Goal: Transaction & Acquisition: Purchase product/service

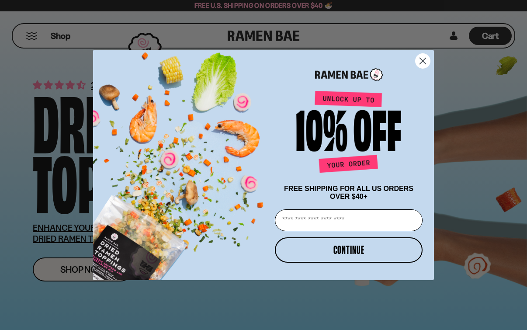
click at [308, 225] on input "Email" at bounding box center [349, 220] width 148 height 22
type input "**********"
click input "******" at bounding box center [0, 0] width 0 height 0
click at [311, 251] on div "**********" at bounding box center [263, 165] width 527 height 330
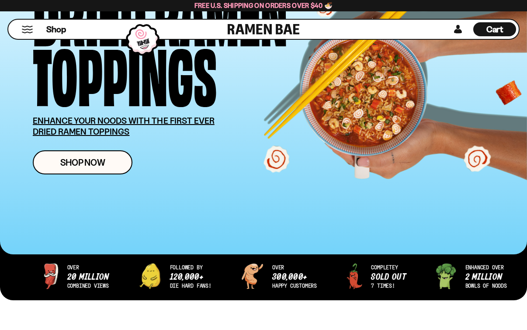
scroll to position [106, 0]
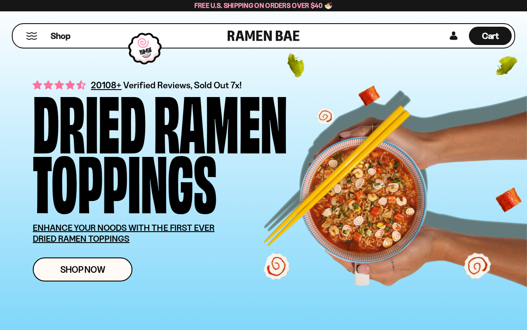
click at [31, 36] on button "Mobile Menu Trigger" at bounding box center [32, 35] width 12 height 7
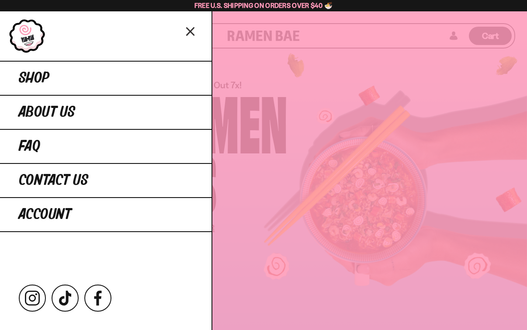
click at [190, 35] on icon "Close menu" at bounding box center [190, 31] width 15 height 17
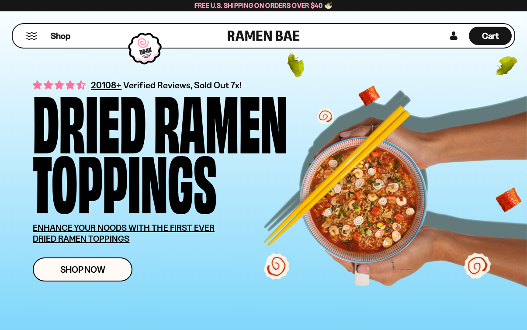
click at [32, 34] on button "Mobile Menu Trigger" at bounding box center [32, 35] width 12 height 7
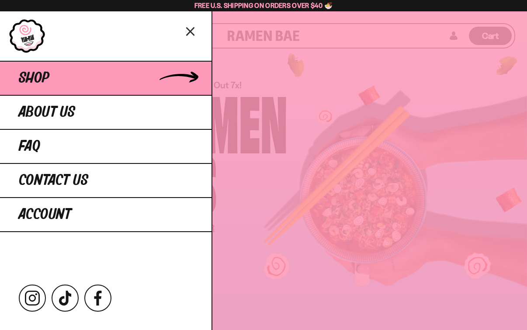
click at [47, 82] on span "Shop" at bounding box center [34, 78] width 31 height 16
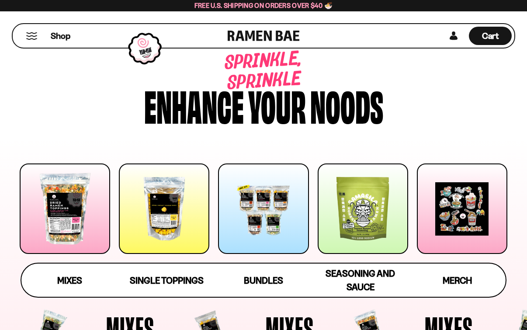
click at [102, 219] on div at bounding box center [65, 208] width 90 height 90
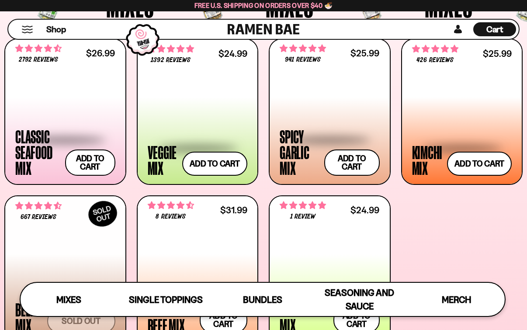
scroll to position [282, 0]
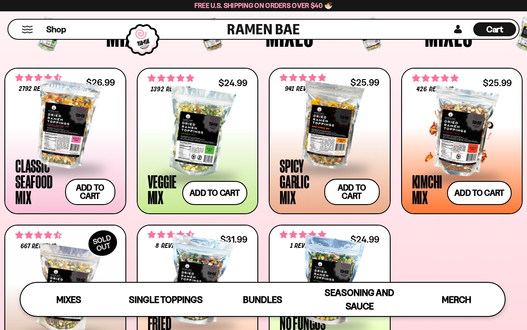
click at [436, 157] on div at bounding box center [462, 132] width 100 height 87
click at [336, 128] on div at bounding box center [330, 123] width 100 height 87
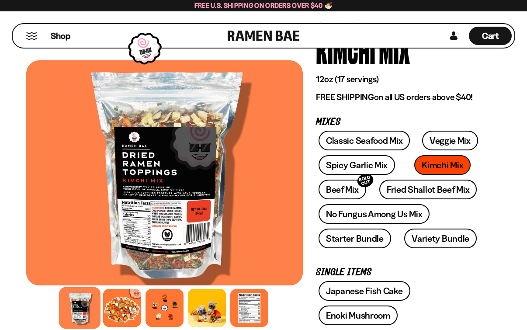
scroll to position [58, 0]
click at [156, 310] on div at bounding box center [165, 308] width 42 height 42
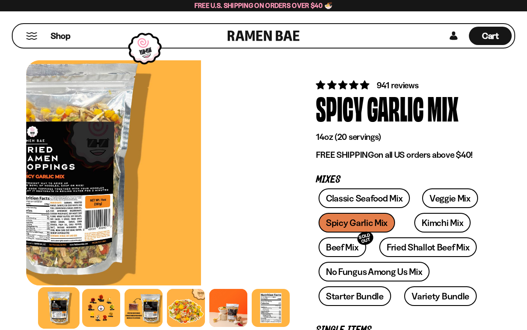
click at [108, 313] on div at bounding box center [101, 308] width 38 height 38
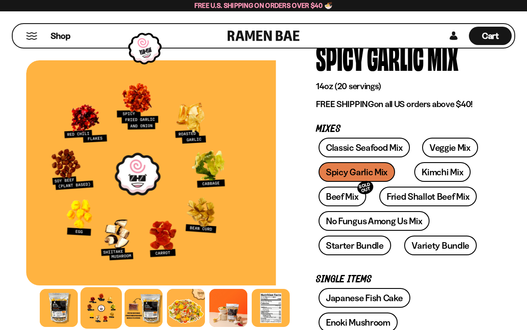
scroll to position [51, 0]
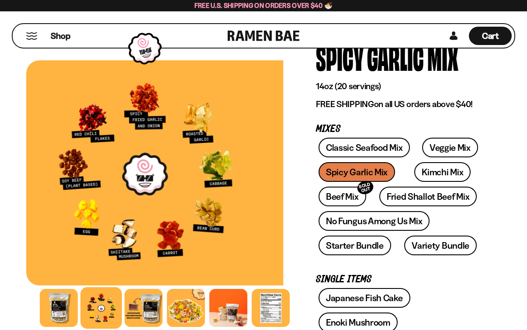
click at [244, 234] on div at bounding box center [145, 172] width 277 height 225
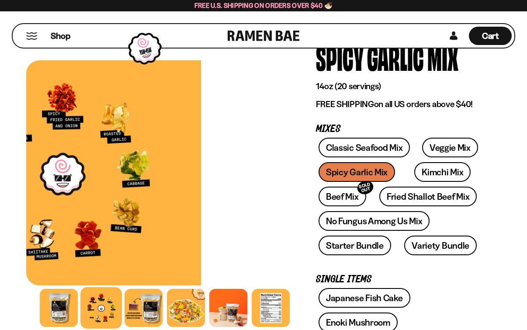
click at [31, 36] on button "Mobile Menu Trigger" at bounding box center [32, 35] width 12 height 7
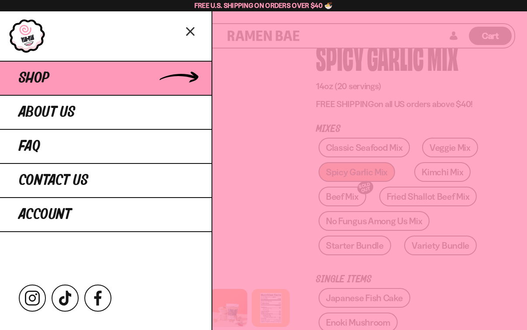
click at [178, 73] on link "Shop" at bounding box center [106, 78] width 212 height 34
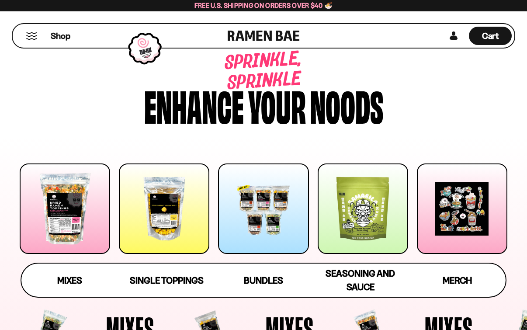
click at [164, 203] on div at bounding box center [164, 208] width 90 height 90
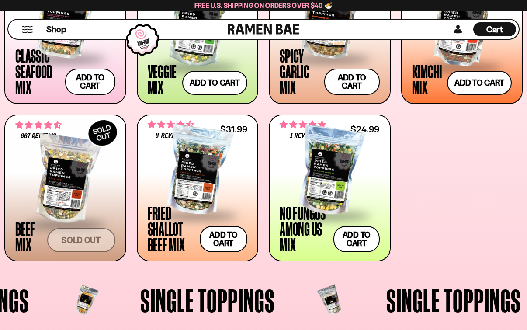
scroll to position [728, 0]
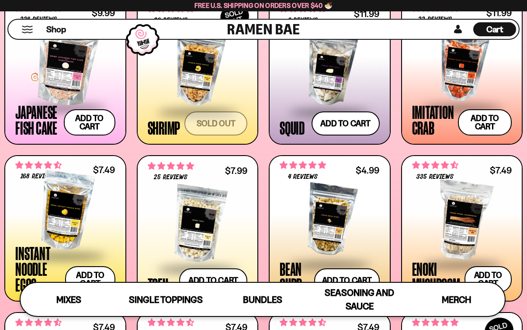
click at [75, 76] on div at bounding box center [65, 62] width 100 height 87
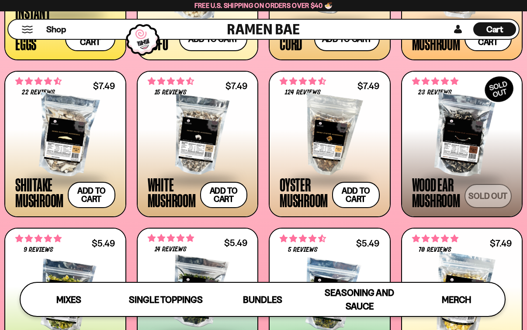
scroll to position [956, 0]
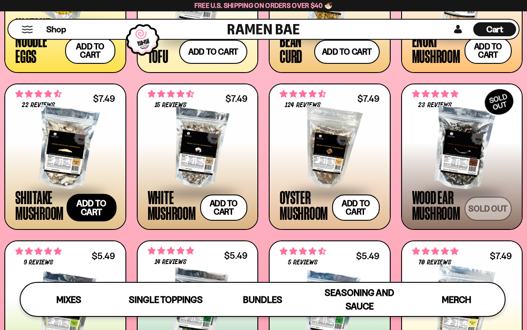
click at [96, 207] on button "Add to cart Add — Regular price $7.49 Regular price Sale price $7.49 Unit price…" at bounding box center [91, 208] width 50 height 28
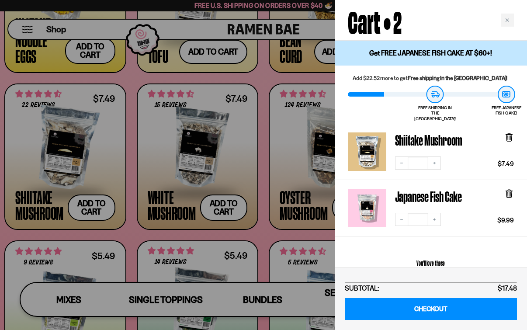
click at [263, 74] on div at bounding box center [263, 165] width 527 height 330
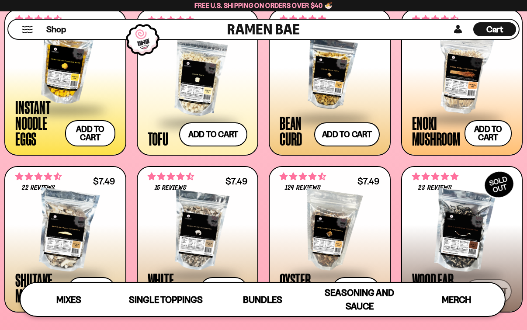
scroll to position [851, 0]
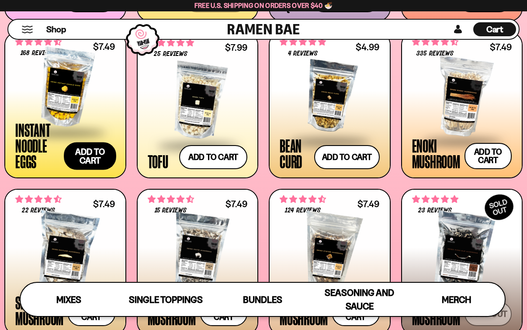
click at [84, 156] on button "Add to cart Add — Regular price $7.49 Regular price Sale price $7.49 Unit price…" at bounding box center [90, 156] width 52 height 28
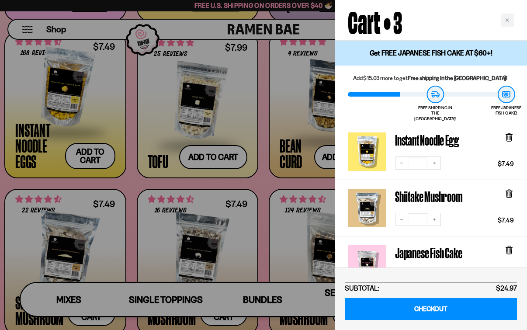
scroll to position [0, 0]
click at [267, 181] on div at bounding box center [263, 165] width 527 height 330
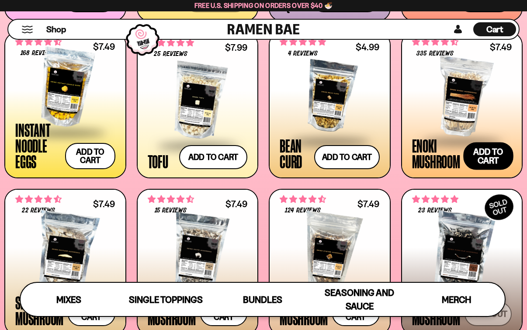
click at [483, 157] on button "Add to cart Add — Regular price $7.49 Regular price Sale price $7.49 Unit price…" at bounding box center [488, 156] width 50 height 28
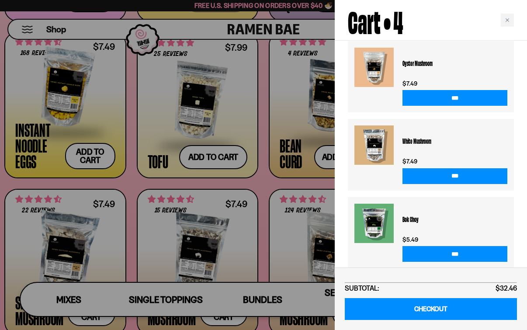
scroll to position [360, 0]
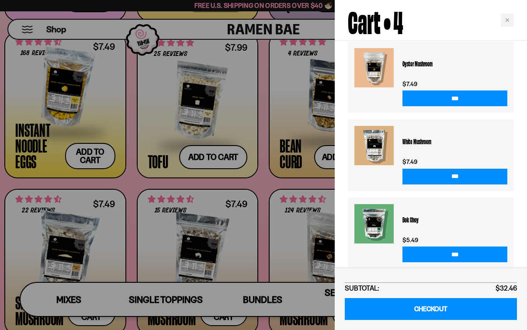
click at [273, 181] on div at bounding box center [263, 165] width 527 height 330
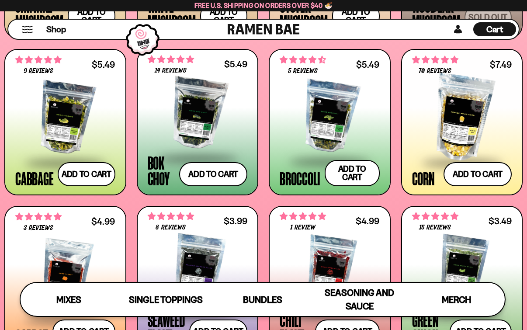
scroll to position [1149, 0]
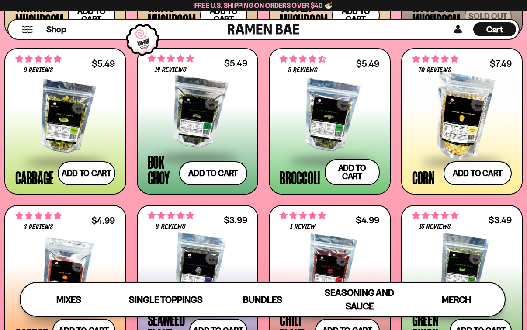
click at [197, 98] on div at bounding box center [198, 112] width 100 height 87
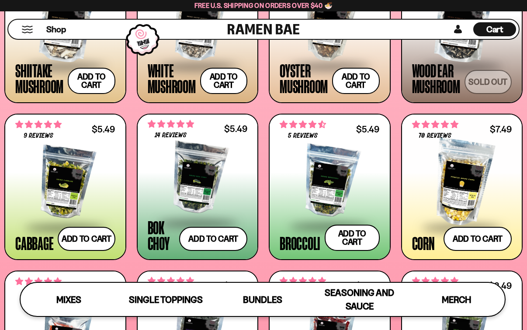
scroll to position [1080, 0]
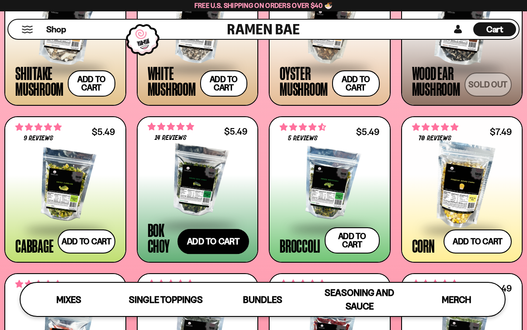
click at [216, 242] on button "Add to cart Add — Regular price $5.49 Regular price Sale price $5.49 Unit price…" at bounding box center [213, 241] width 72 height 25
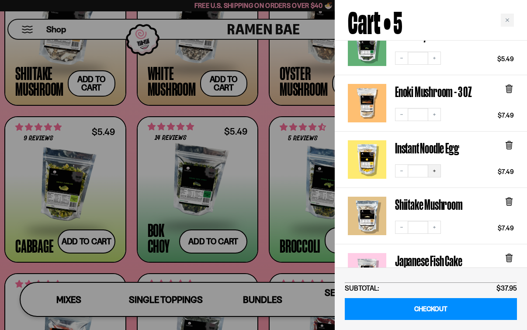
scroll to position [106, 0]
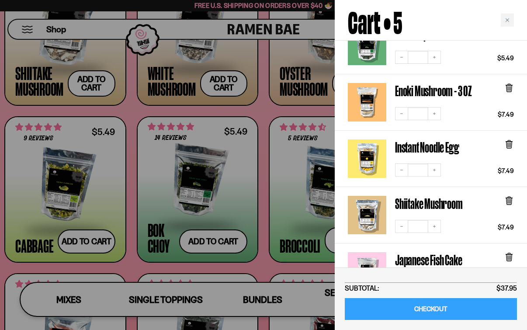
click at [441, 311] on link "CHECKOUT" at bounding box center [431, 309] width 172 height 22
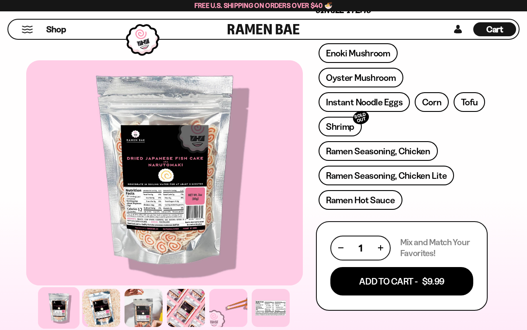
scroll to position [323, 0]
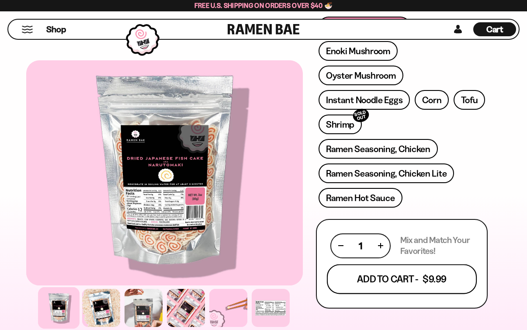
click at [367, 264] on button "Add To Cart - $9.99" at bounding box center [402, 279] width 150 height 30
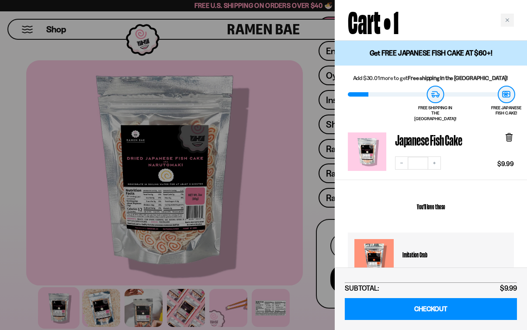
click at [300, 169] on div at bounding box center [263, 165] width 527 height 330
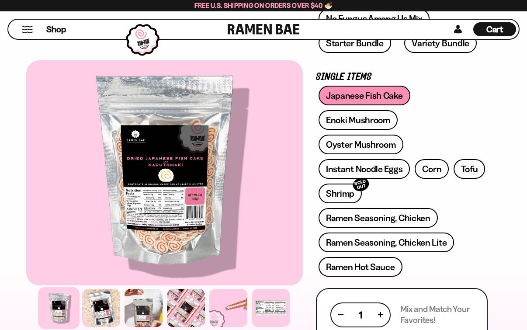
scroll to position [233, 0]
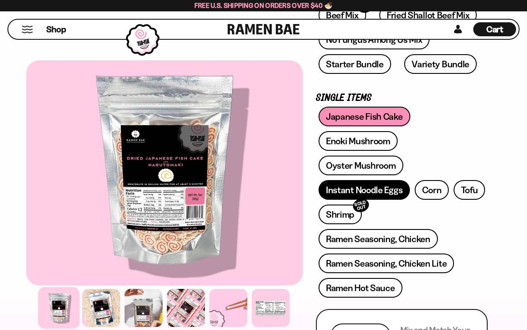
click at [346, 190] on link "Instant Noodle Eggs" at bounding box center [364, 190] width 91 height 20
